Goal: Information Seeking & Learning: Learn about a topic

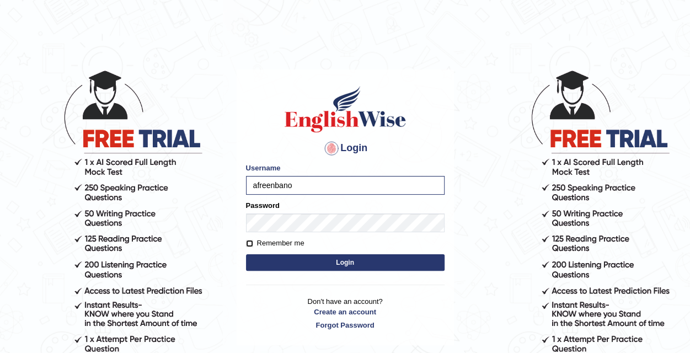
click at [251, 243] on input "Remember me" at bounding box center [249, 243] width 7 height 7
checkbox input "true"
click at [246, 254] on button "Login" at bounding box center [345, 262] width 199 height 17
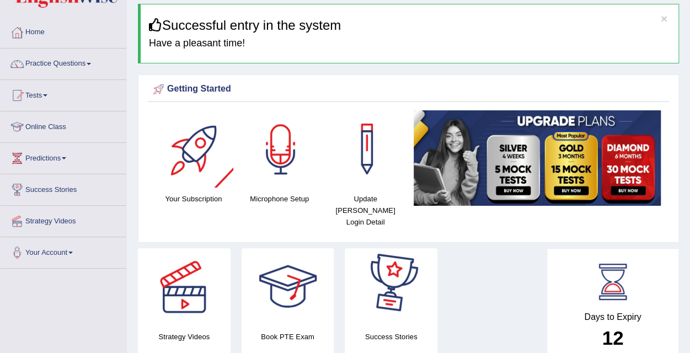
scroll to position [55, 0]
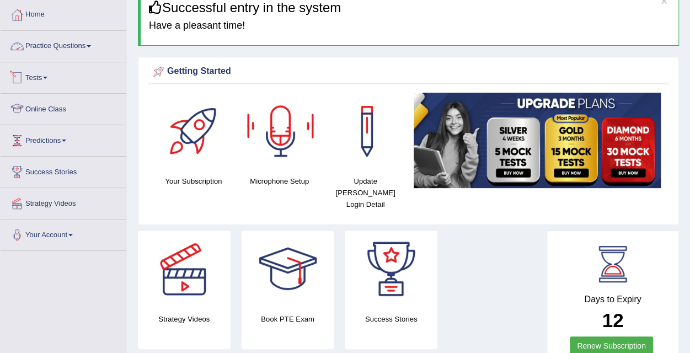
click at [70, 46] on link "Practice Questions" at bounding box center [64, 45] width 126 height 28
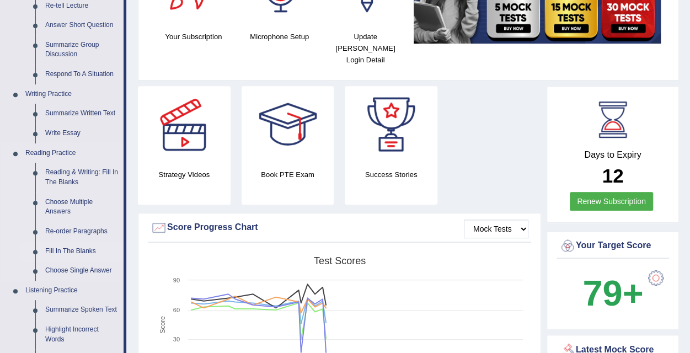
scroll to position [276, 0]
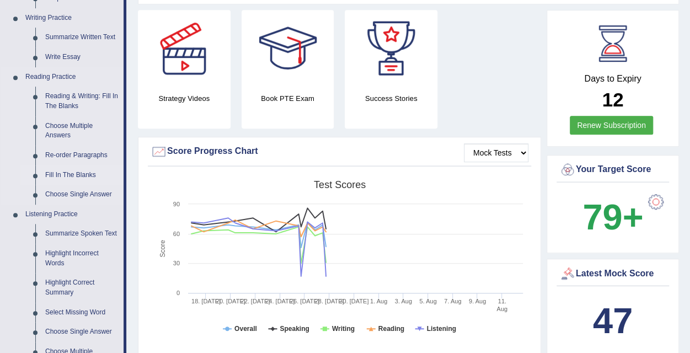
click at [77, 173] on link "Fill In The Blanks" at bounding box center [81, 176] width 83 height 20
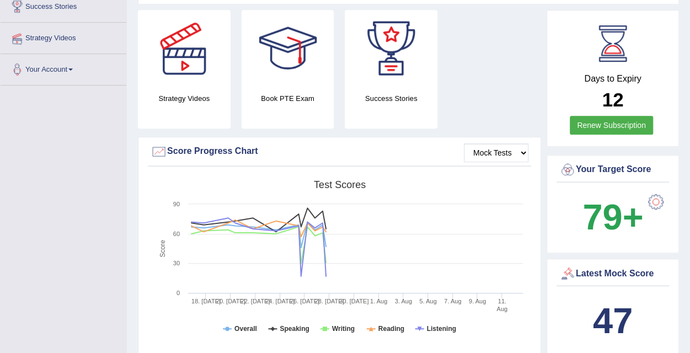
scroll to position [312, 0]
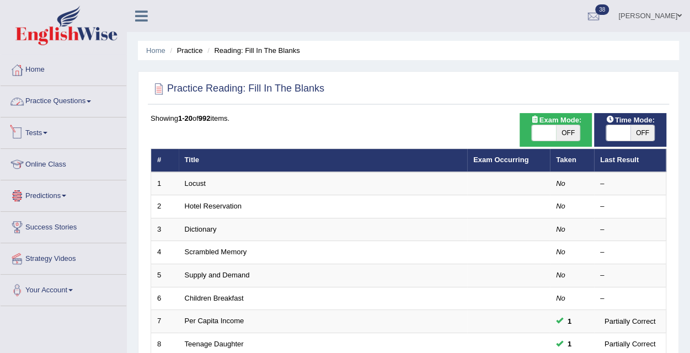
click at [49, 101] on link "Practice Questions" at bounding box center [64, 100] width 126 height 28
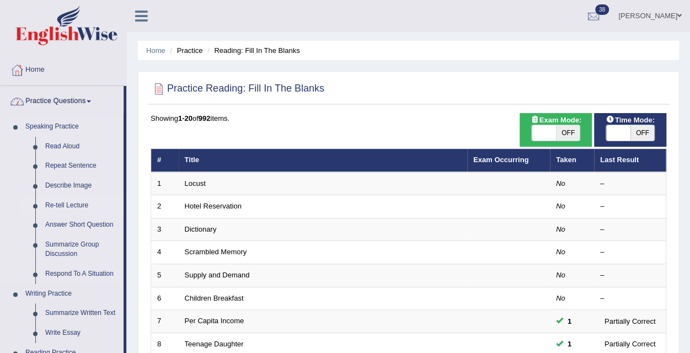
scroll to position [276, 0]
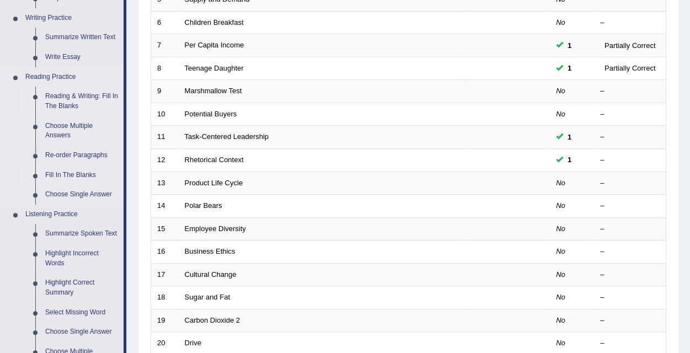
click at [72, 93] on link "Reading & Writing: Fill In The Blanks" at bounding box center [81, 101] width 83 height 29
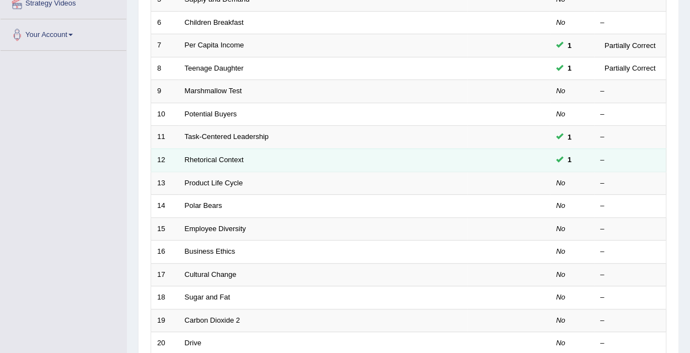
scroll to position [313, 0]
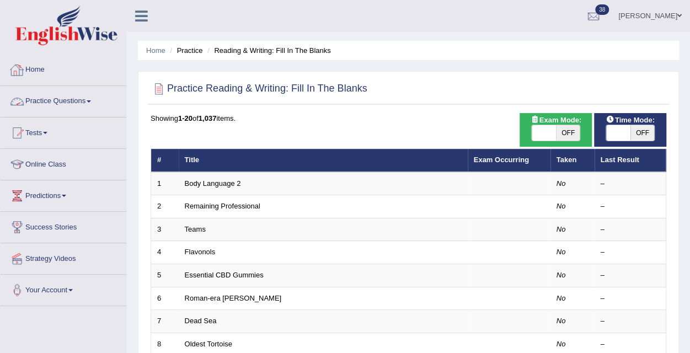
click at [32, 70] on link "Home" at bounding box center [64, 69] width 126 height 28
